Goal: Book appointment/travel/reservation

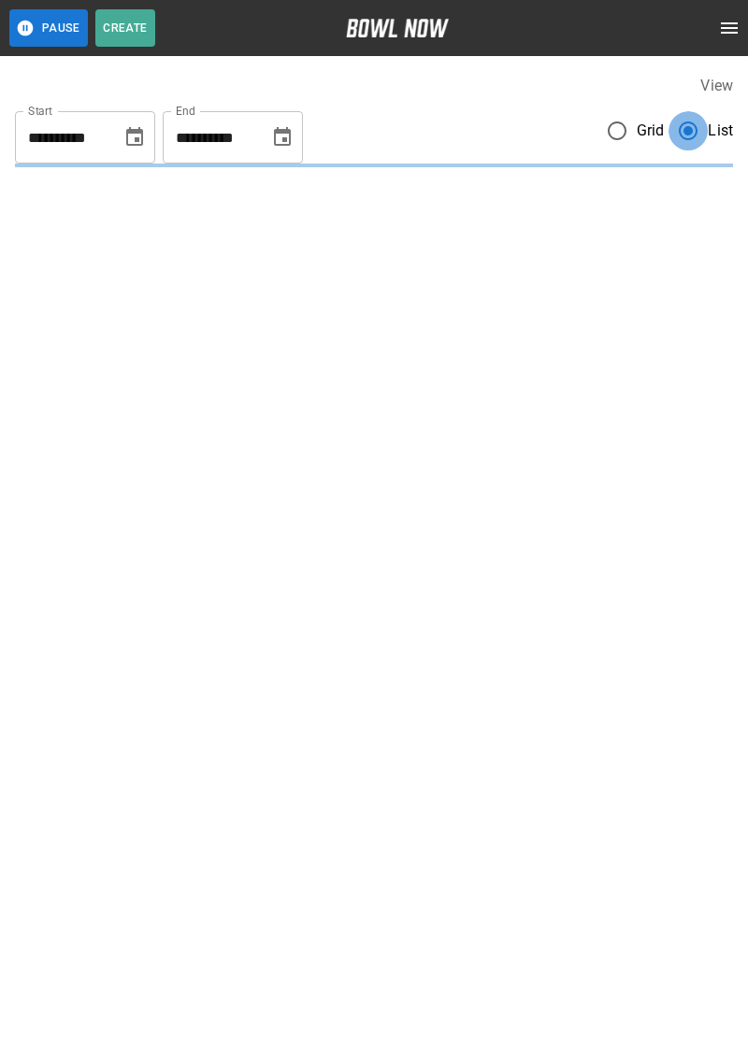
click at [730, 87] on label "View" at bounding box center [716, 86] width 33 height 18
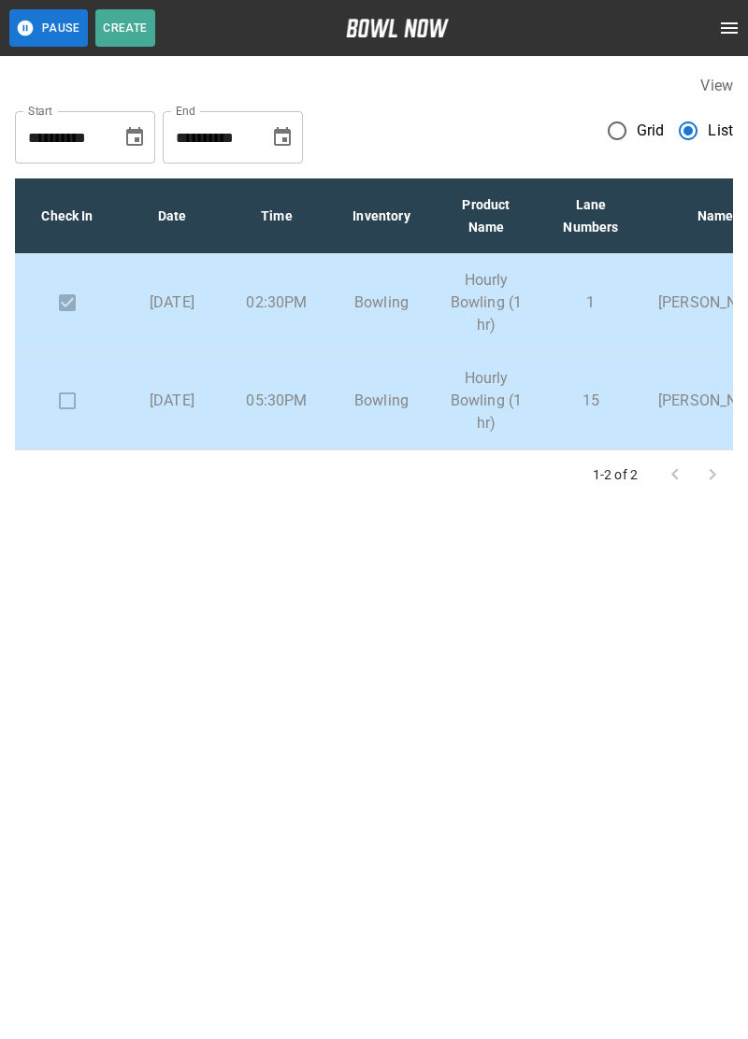
click at [402, 408] on p "Bowling" at bounding box center [381, 401] width 75 height 22
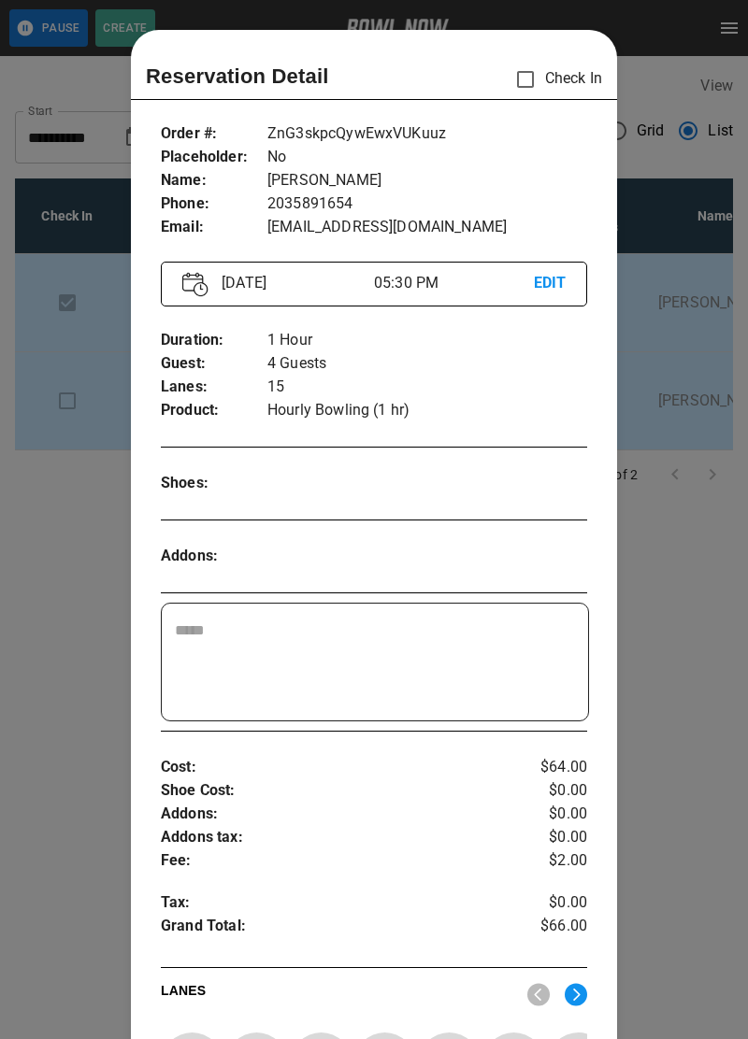
scroll to position [30, 0]
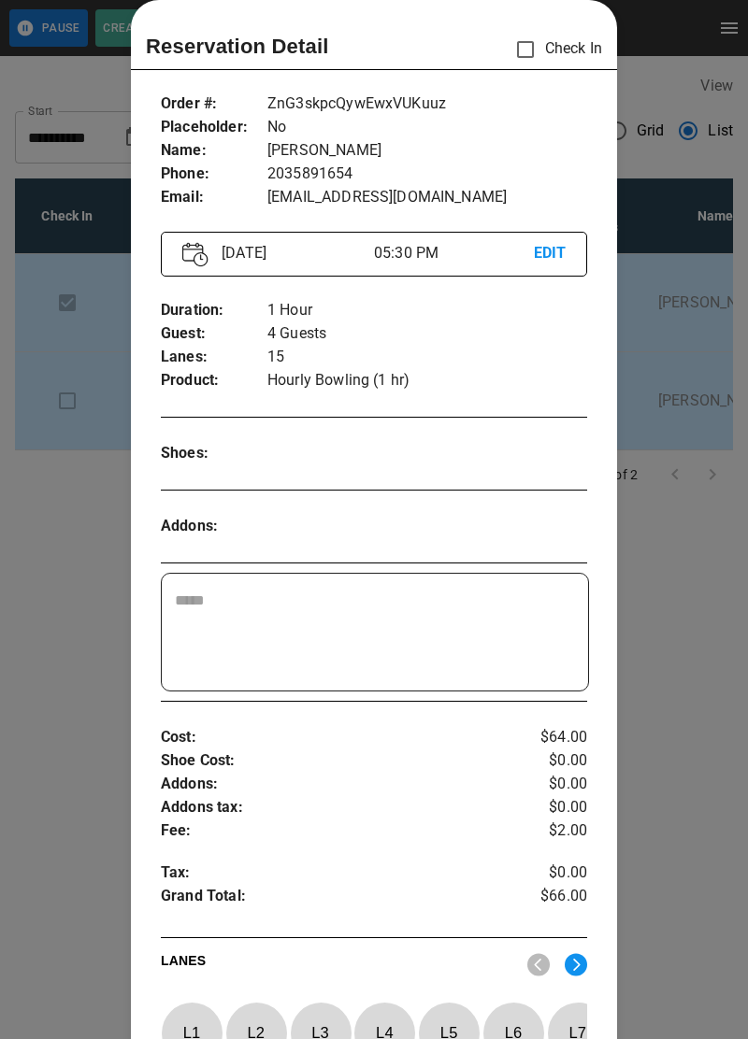
click at [36, 679] on div at bounding box center [374, 519] width 748 height 1039
